Goal: Task Accomplishment & Management: Manage account settings

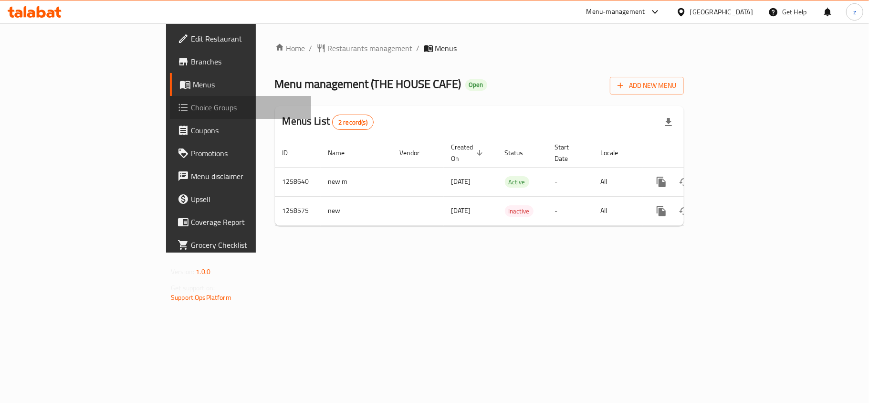
click at [191, 107] on span "Choice Groups" at bounding box center [247, 107] width 113 height 11
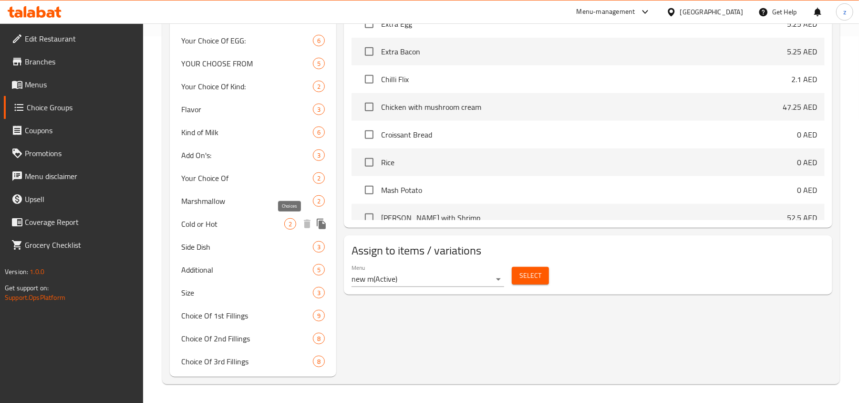
scroll to position [367, 0]
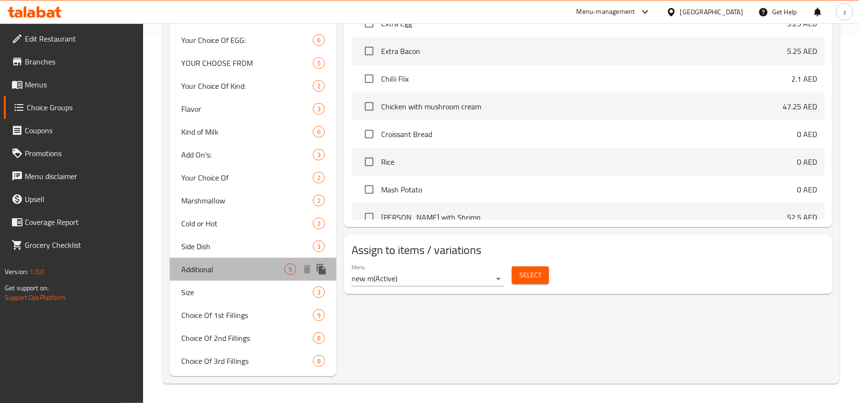
click at [209, 261] on div "Additional 5" at bounding box center [253, 269] width 167 height 23
type input "Additional"
type input "اضافات"
type input "1"
type input "3"
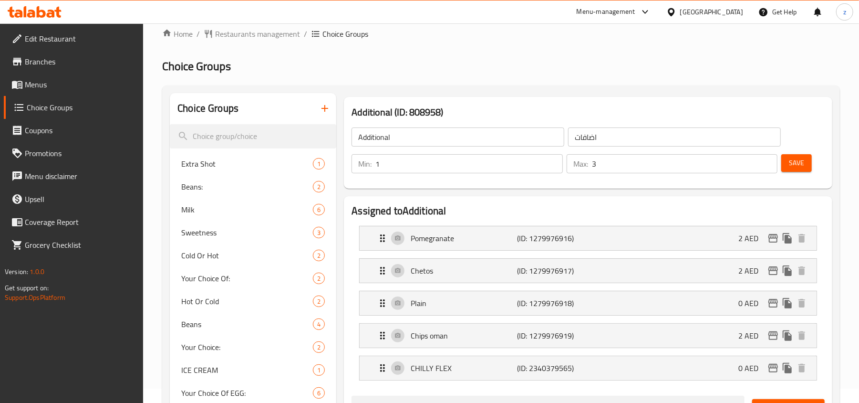
scroll to position [0, 0]
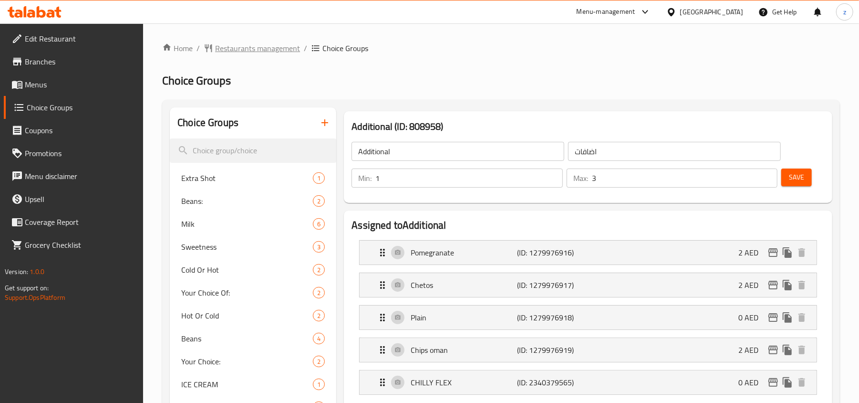
click at [241, 48] on span "Restaurants management" at bounding box center [257, 47] width 85 height 11
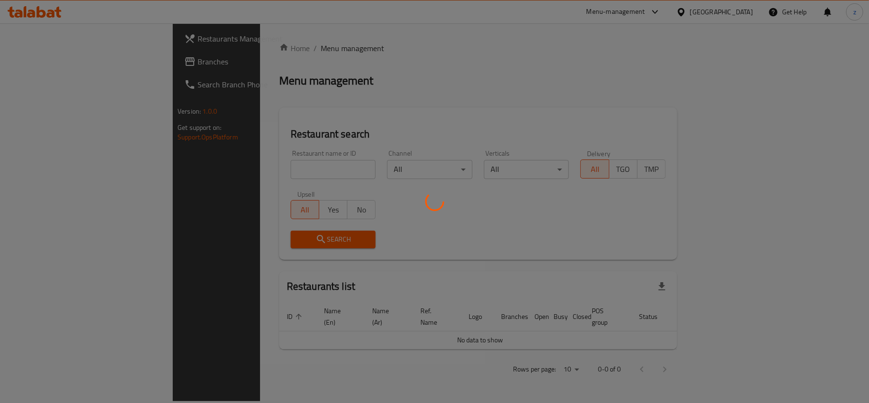
click at [243, 168] on div at bounding box center [434, 201] width 869 height 403
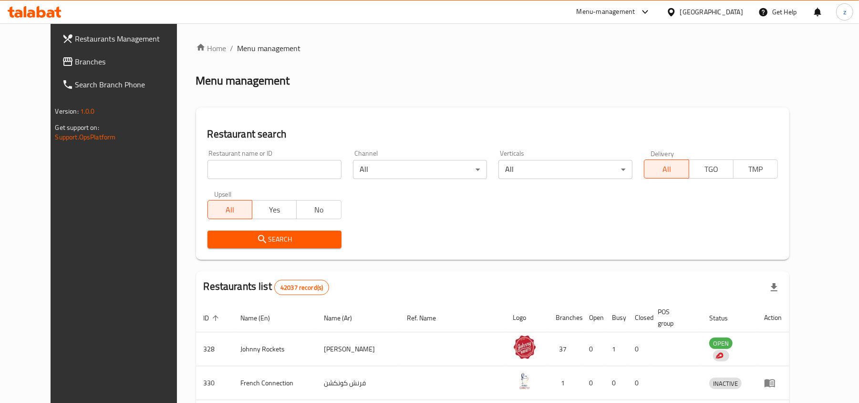
click at [243, 168] on input "search" at bounding box center [275, 169] width 134 height 19
paste input "24530"
type input "24530"
click at [291, 247] on button "Search" at bounding box center [275, 239] width 134 height 18
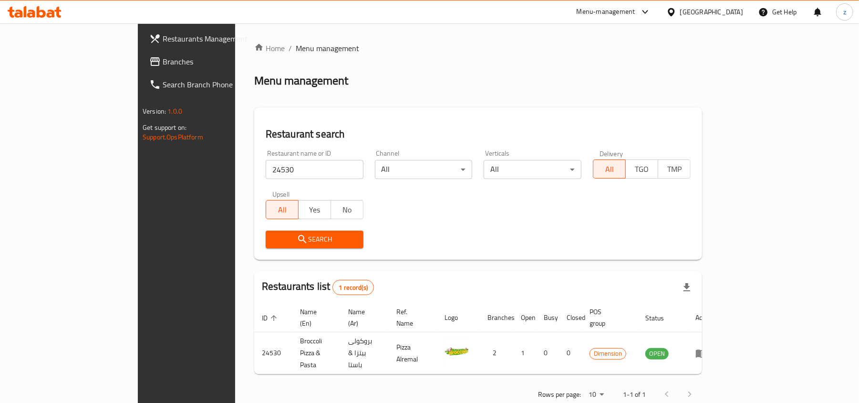
click at [142, 67] on link "Branches" at bounding box center [212, 61] width 140 height 23
